Goal: Task Accomplishment & Management: Use online tool/utility

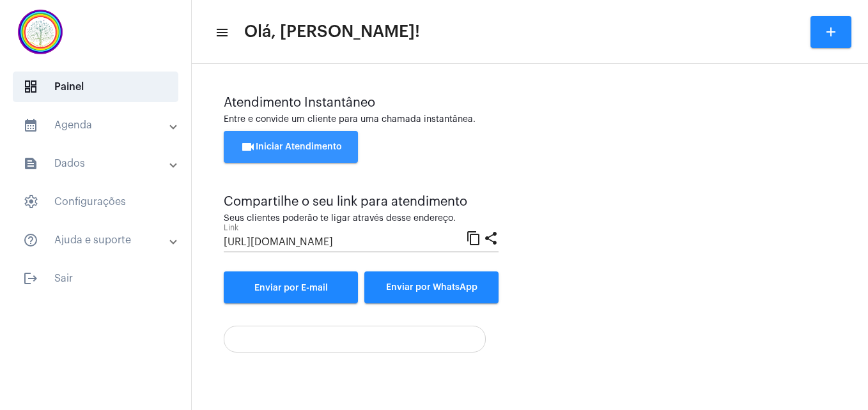
click at [311, 153] on button "videocam Iniciar Atendimento" at bounding box center [291, 147] width 134 height 32
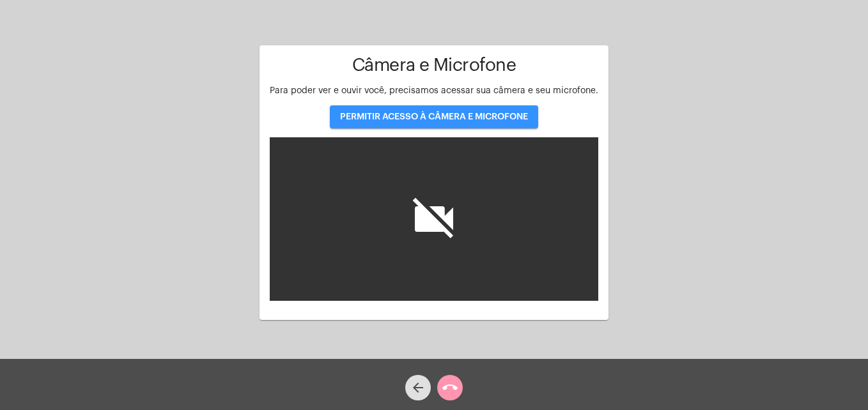
click at [405, 118] on span "PERMITIR ACESSO À CÂMERA E MICROFONE" at bounding box center [434, 116] width 188 height 9
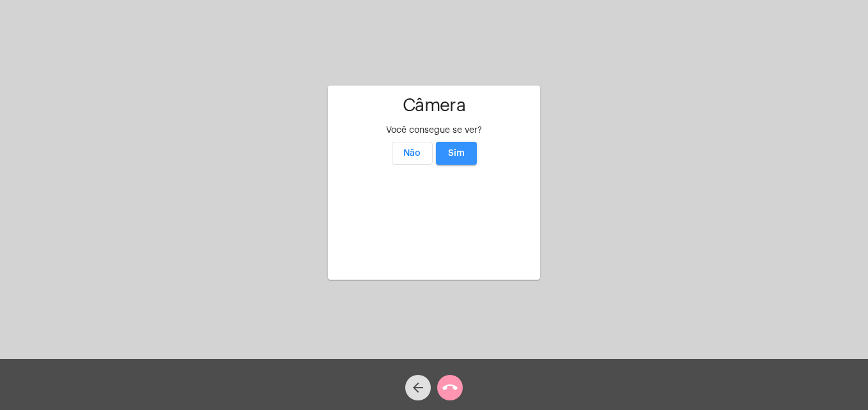
click at [454, 149] on span "Sim" at bounding box center [456, 153] width 17 height 9
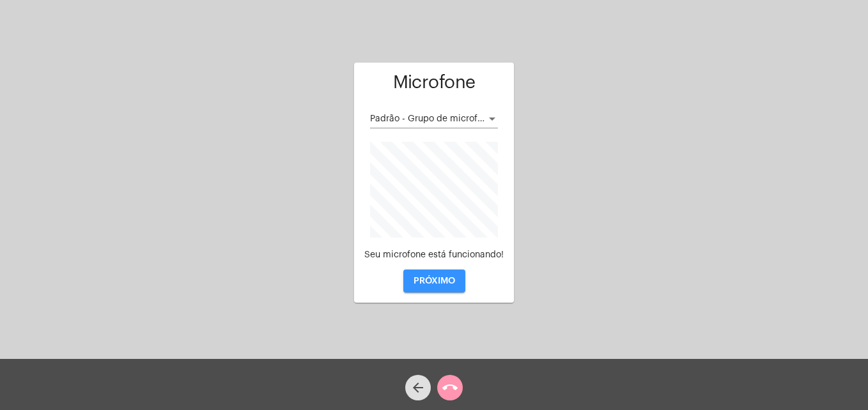
click at [444, 286] on span "PRÓXIMO" at bounding box center [435, 281] width 42 height 9
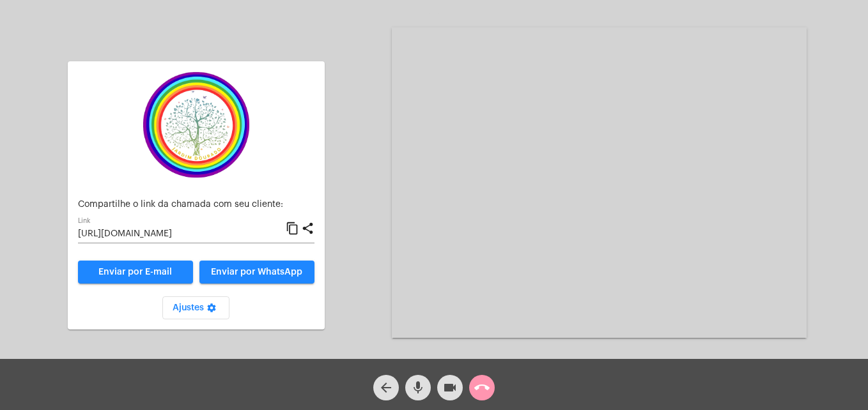
click at [294, 228] on mat-icon "content_copy" at bounding box center [292, 228] width 13 height 15
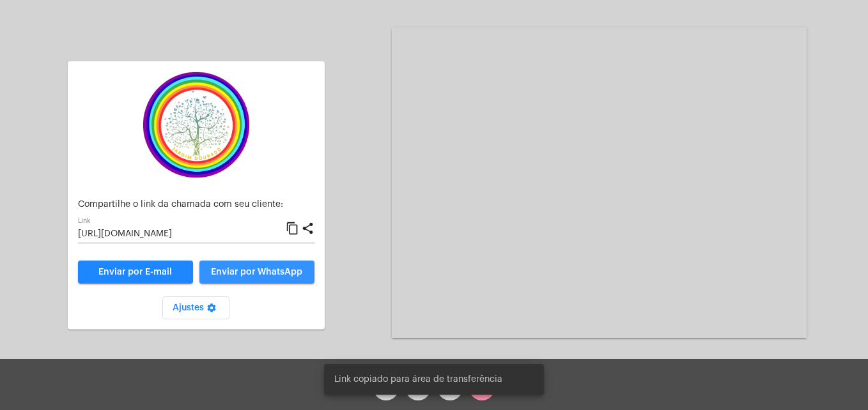
click at [274, 271] on span "Enviar por WhatsApp" at bounding box center [256, 272] width 91 height 9
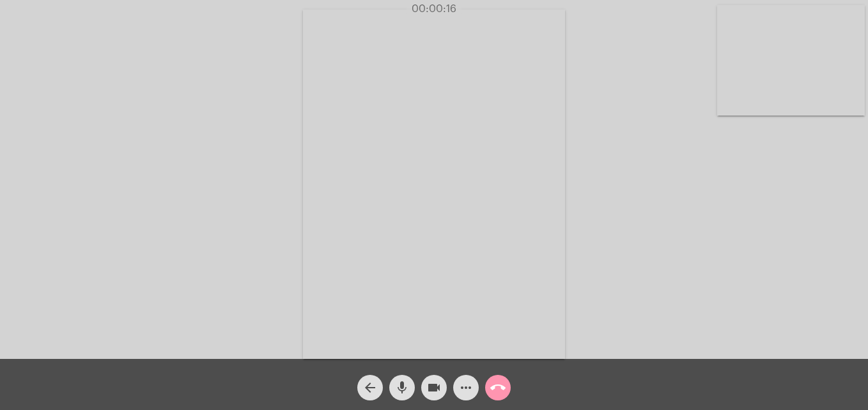
click at [740, 100] on video at bounding box center [791, 60] width 148 height 111
click at [357, 325] on video at bounding box center [550, 183] width 466 height 350
